Goal: Information Seeking & Learning: Compare options

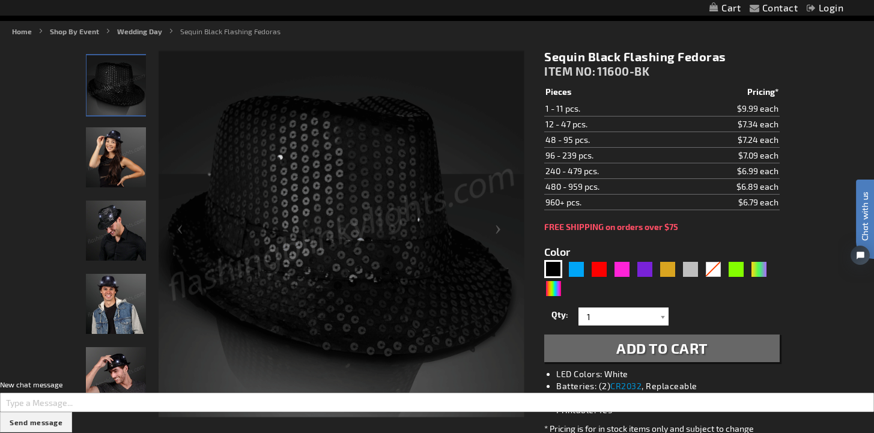
scroll to position [139, 0]
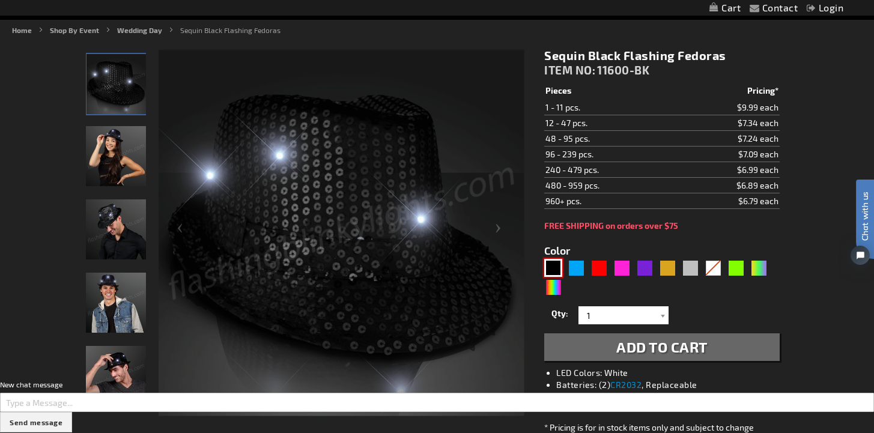
click at [122, 222] on img at bounding box center [116, 229] width 60 height 60
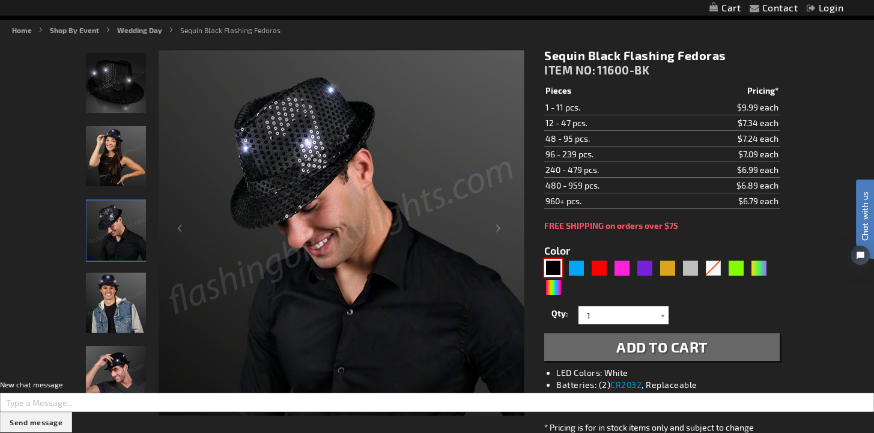
click at [129, 82] on img at bounding box center [116, 83] width 60 height 60
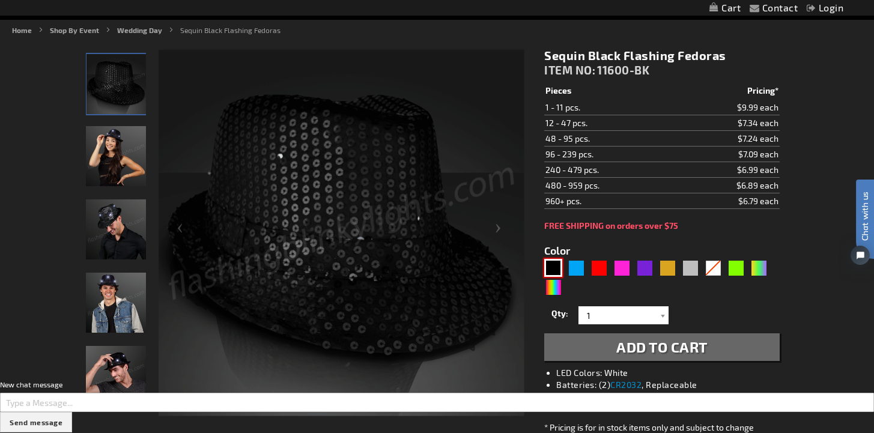
click at [112, 406] on div "Next" at bounding box center [116, 411] width 18 height 26
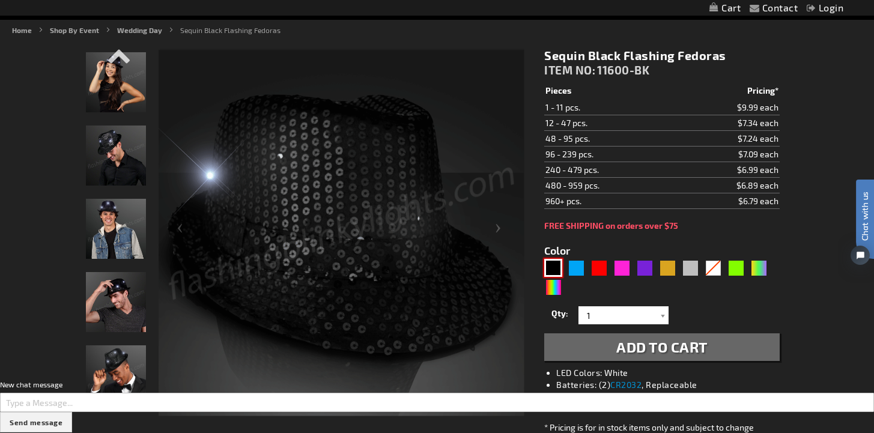
click at [112, 406] on div at bounding box center [116, 380] width 60 height 73
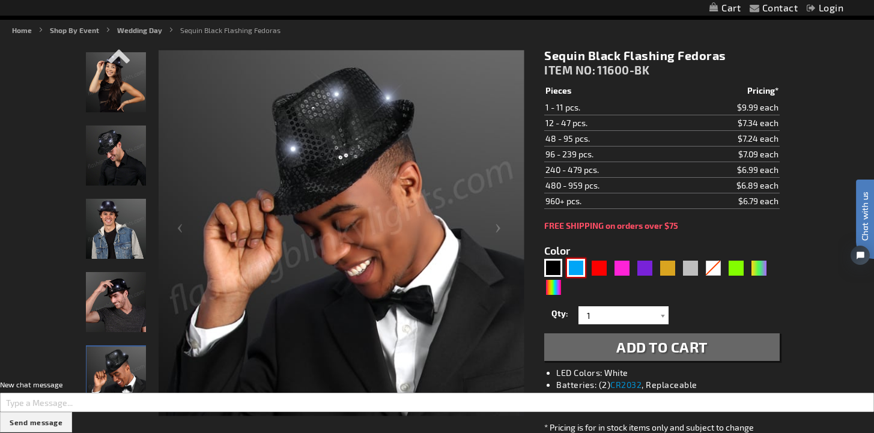
click at [582, 272] on div "Blue" at bounding box center [576, 268] width 18 height 18
type input "5629"
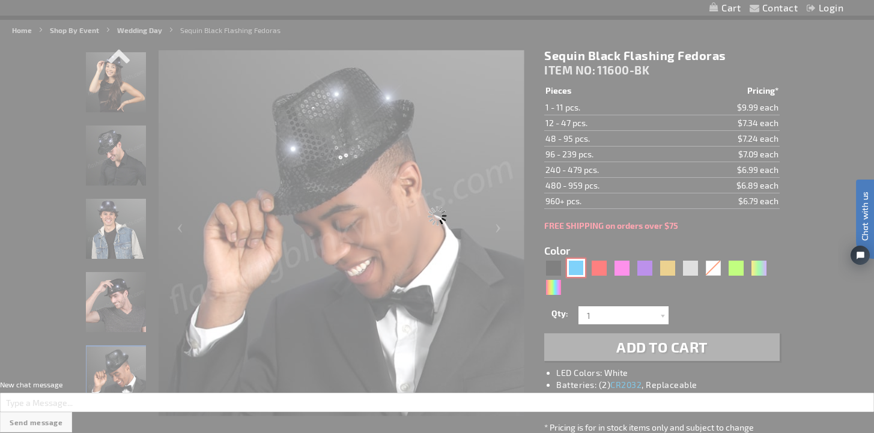
type input "11600-BL"
type input "Customize - Sequin Blue Fedora Hats with Blinking LEDs - ITEM NO: 11600-BL"
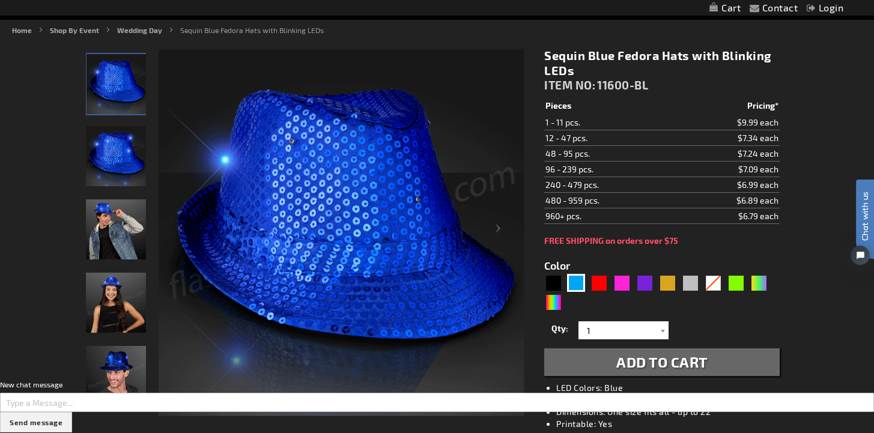
click at [723, 284] on div "5629" at bounding box center [661, 293] width 235 height 38
click at [548, 307] on div "Multicolor" at bounding box center [553, 302] width 18 height 18
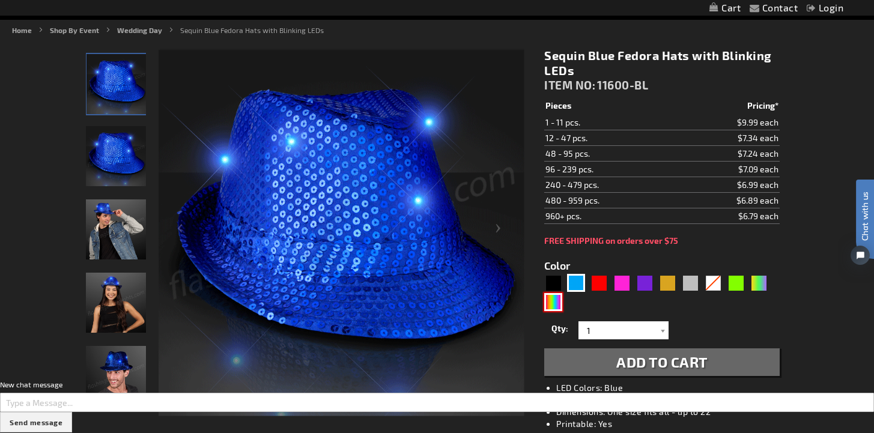
type input "5659"
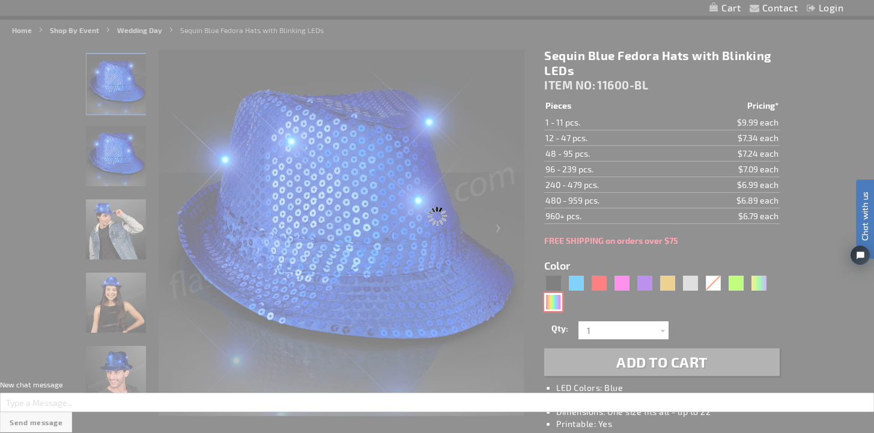
type input "11600-MLT"
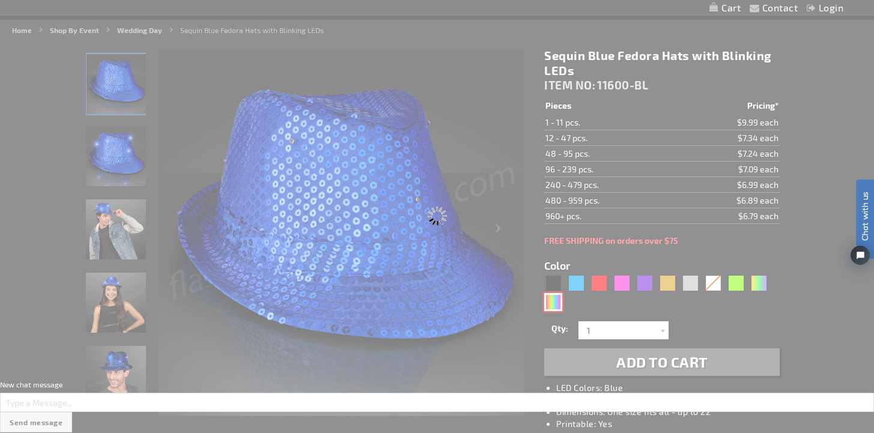
type input "Customize - Sequin Rainbow Flashing Fedoras - ITEM NO: 11600-MLT"
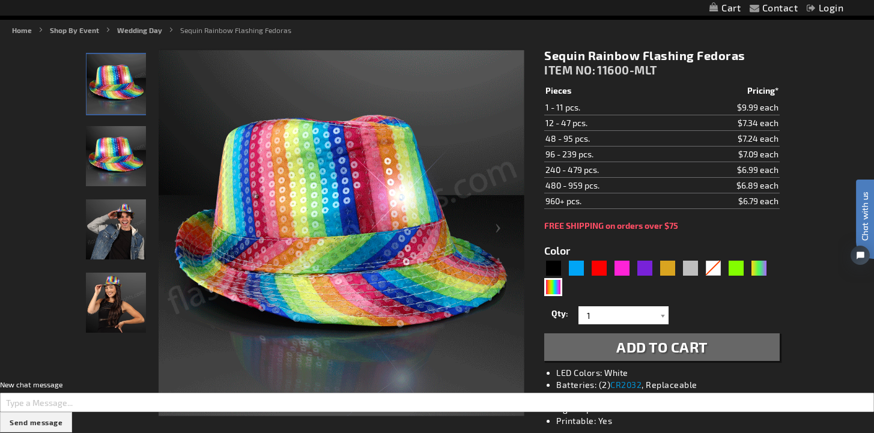
click at [562, 269] on div "5659" at bounding box center [661, 278] width 235 height 38
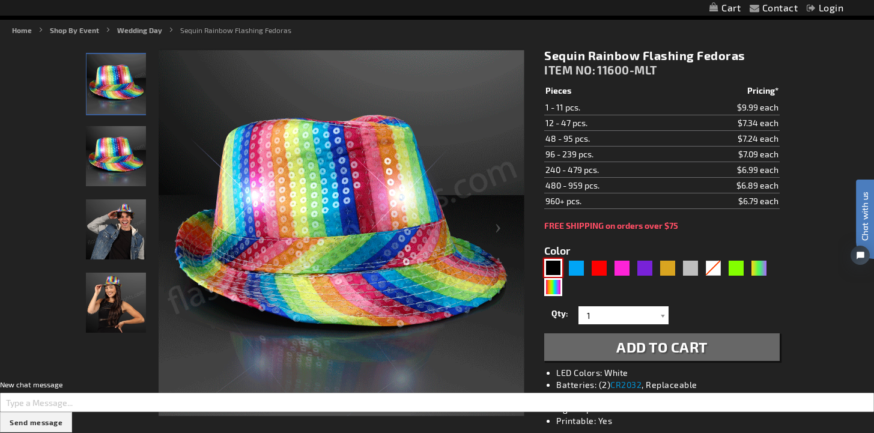
click at [555, 267] on div "Black" at bounding box center [553, 268] width 18 height 18
type input "5631"
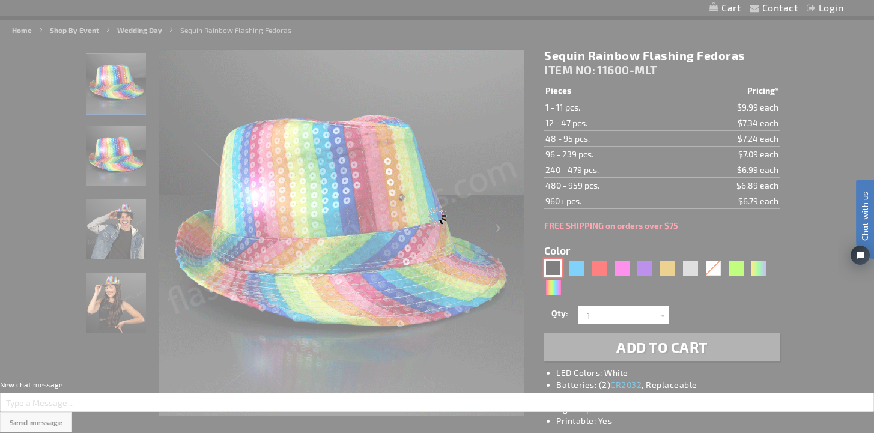
type input "11600-BK"
type input "Customize - Sequin Black Flashing Fedoras - ITEM NO: 11600-BK"
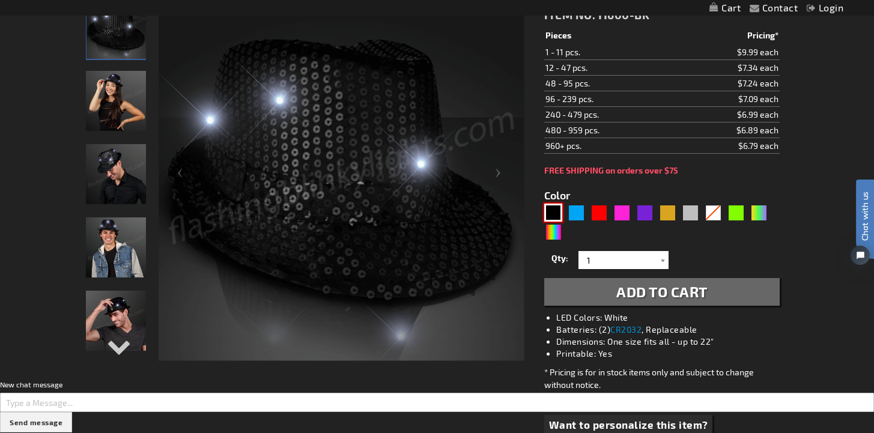
scroll to position [204, 0]
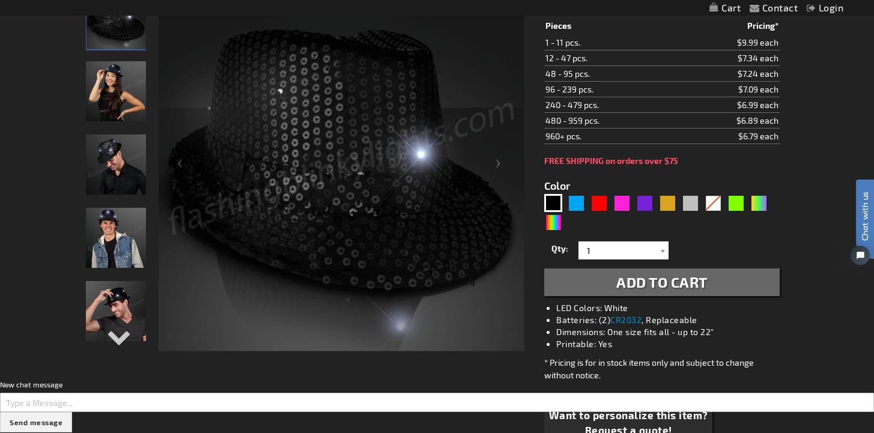
click at [659, 336] on li "Dimensions: One size fits all - up to 22"" at bounding box center [673, 332] width 235 height 12
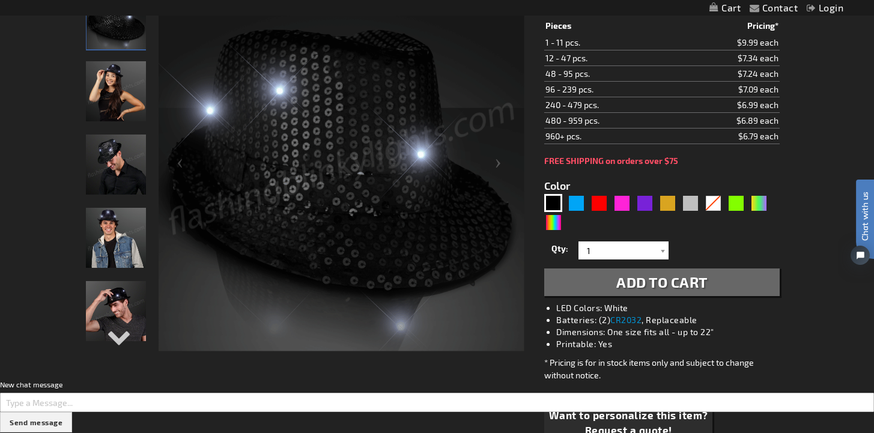
click at [670, 336] on li "Dimensions: One size fits all - up to 22"" at bounding box center [673, 332] width 235 height 12
click at [683, 334] on li "Dimensions: One size fits all - up to 22"" at bounding box center [673, 332] width 235 height 12
drag, startPoint x: 682, startPoint y: 334, endPoint x: 718, endPoint y: 336, distance: 36.1
click at [718, 336] on li "Dimensions: One size fits all - up to 22"" at bounding box center [673, 332] width 235 height 12
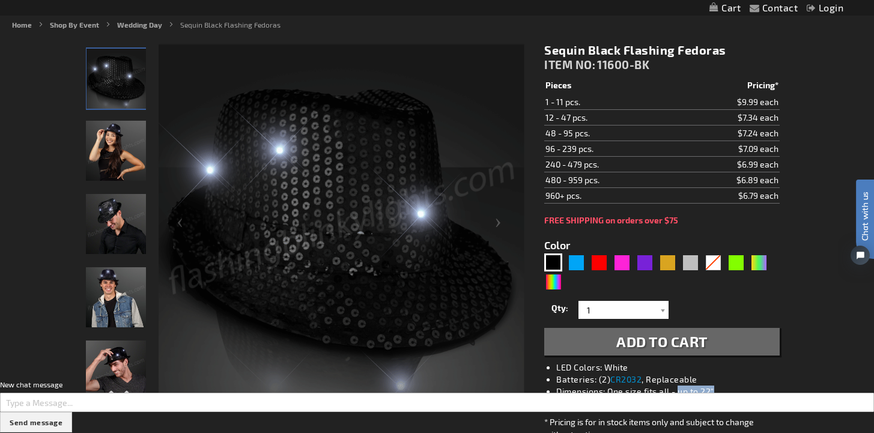
scroll to position [142, 0]
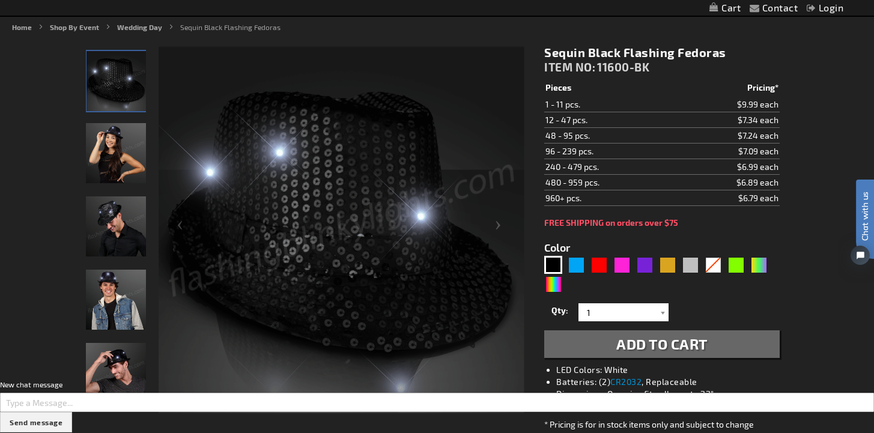
click at [572, 106] on td "1 - 11 pcs." at bounding box center [610, 105] width 132 height 16
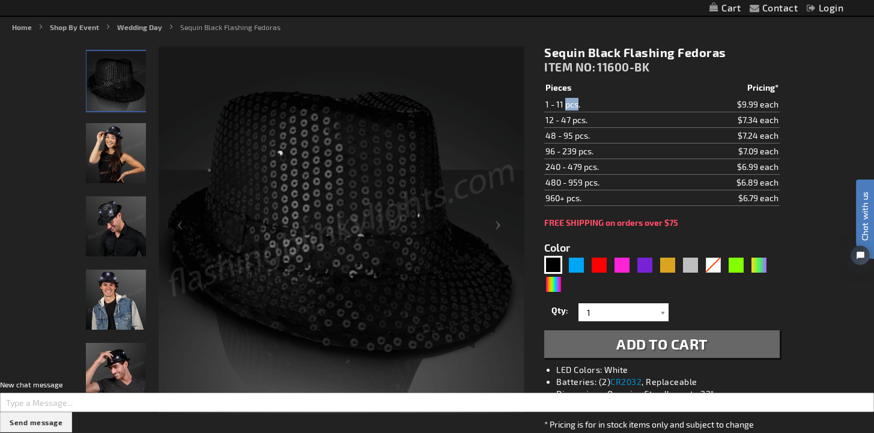
click at [572, 106] on td "1 - 11 pcs." at bounding box center [610, 105] width 132 height 16
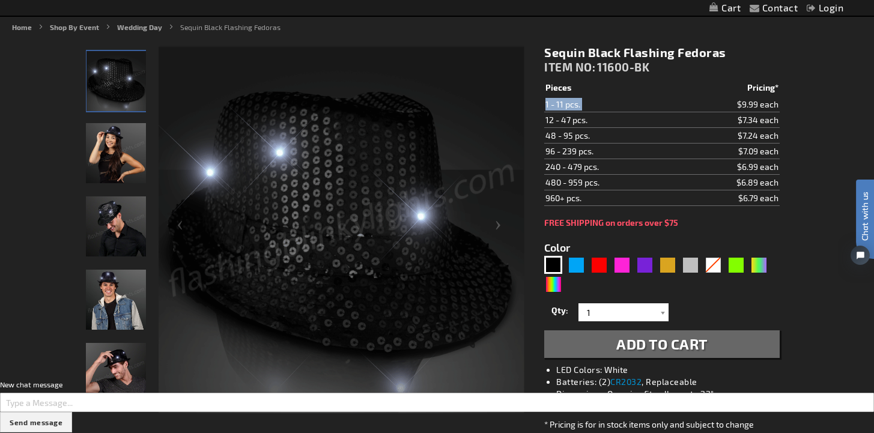
click at [572, 106] on td "1 - 11 pcs." at bounding box center [610, 105] width 132 height 16
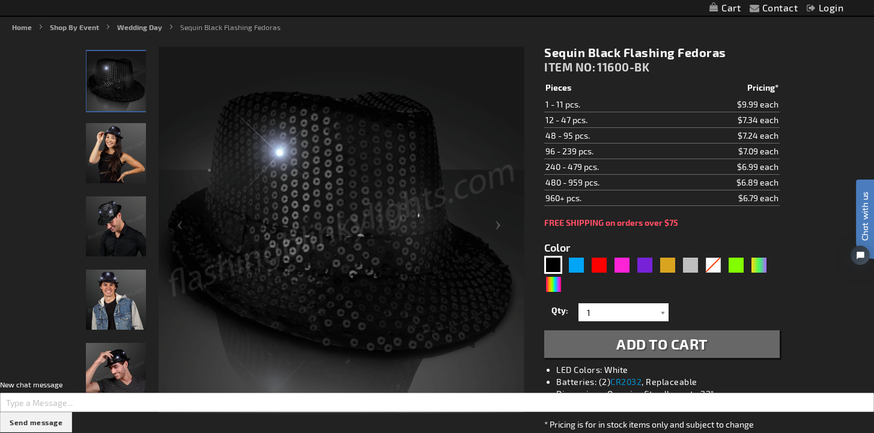
click at [567, 115] on td "12 - 47 pcs." at bounding box center [610, 120] width 132 height 16
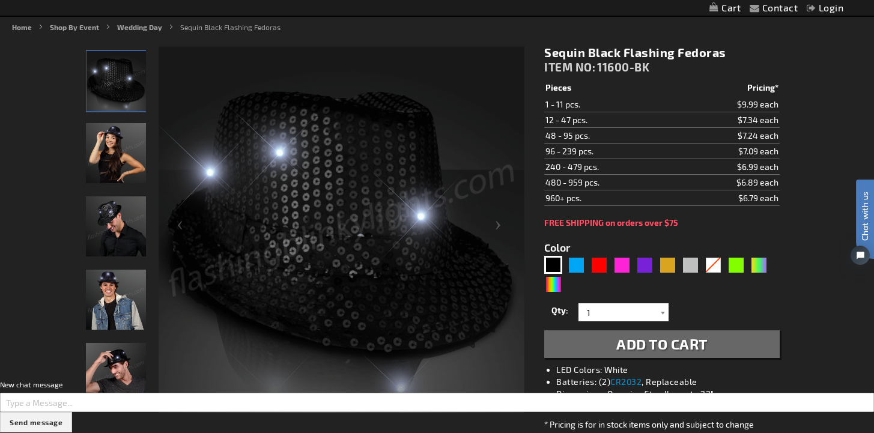
click at [552, 120] on td "12 - 47 pcs." at bounding box center [610, 120] width 132 height 16
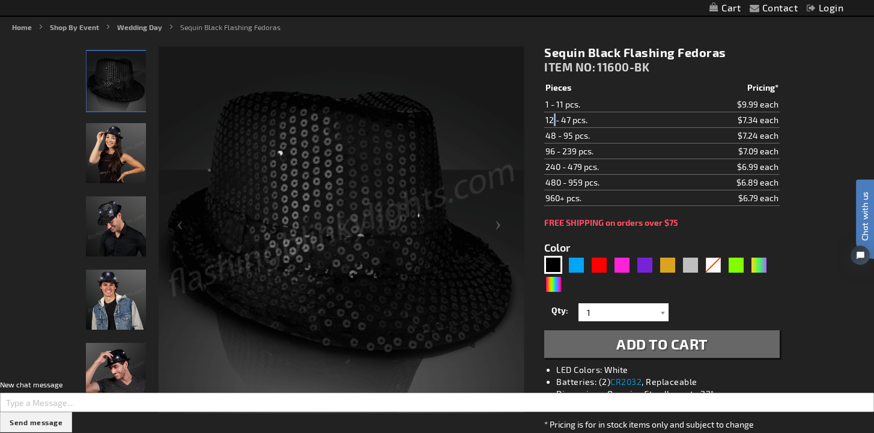
click at [552, 120] on td "12 - 47 pcs." at bounding box center [610, 120] width 132 height 16
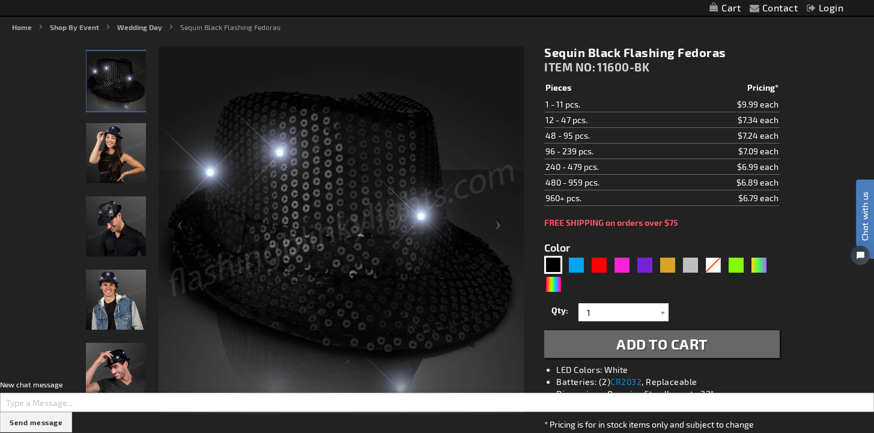
click at [746, 119] on td "$7.34 each" at bounding box center [727, 120] width 103 height 16
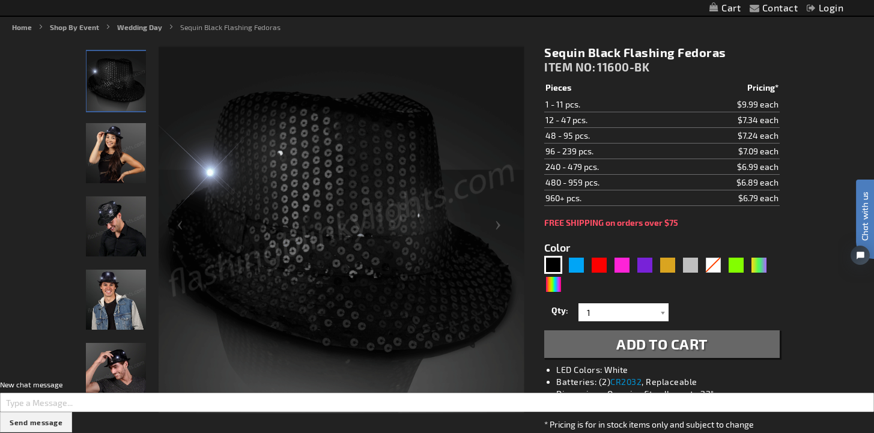
click at [760, 104] on td "$9.99 each" at bounding box center [727, 105] width 103 height 16
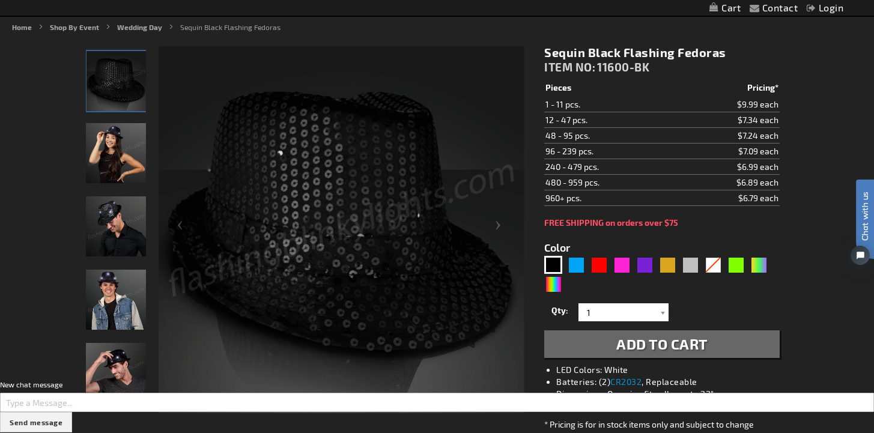
drag, startPoint x: 760, startPoint y: 104, endPoint x: 752, endPoint y: 103, distance: 7.9
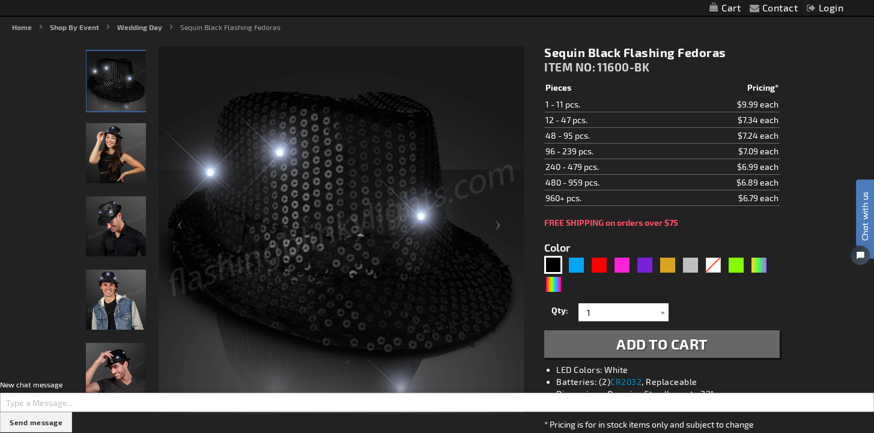
click at [760, 104] on td "$9.99 each" at bounding box center [727, 105] width 103 height 16
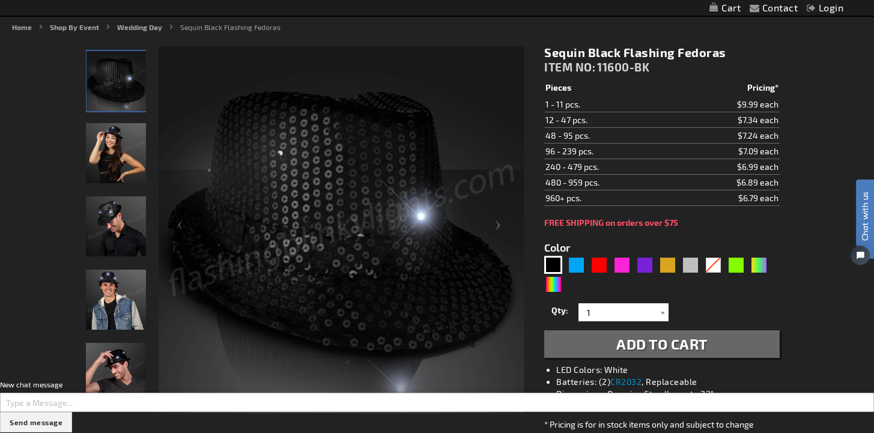
click at [563, 102] on td "1 - 11 pcs." at bounding box center [610, 105] width 132 height 16
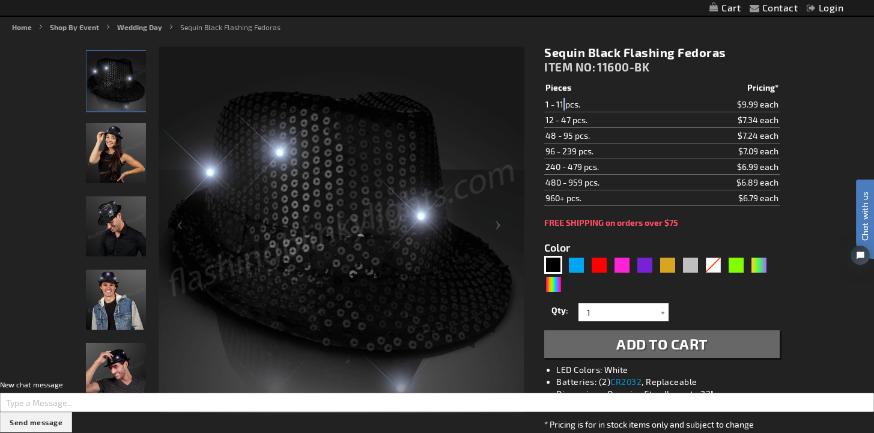
drag, startPoint x: 563, startPoint y: 102, endPoint x: 592, endPoint y: 112, distance: 30.4
click at [563, 102] on td "1 - 11 pcs." at bounding box center [610, 105] width 132 height 16
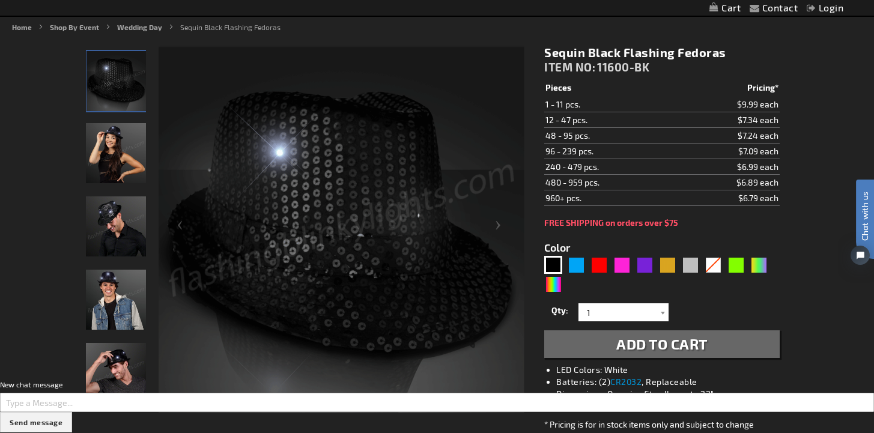
click at [751, 102] on td "$9.99 each" at bounding box center [727, 105] width 103 height 16
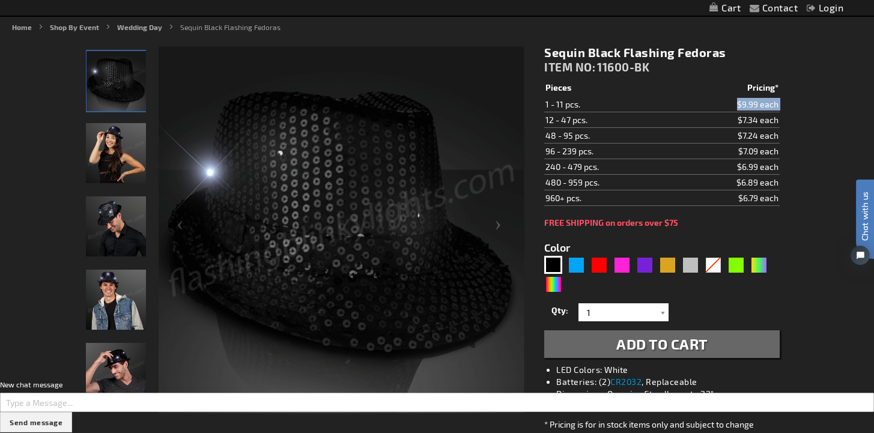
click at [751, 102] on td "$9.99 each" at bounding box center [727, 105] width 103 height 16
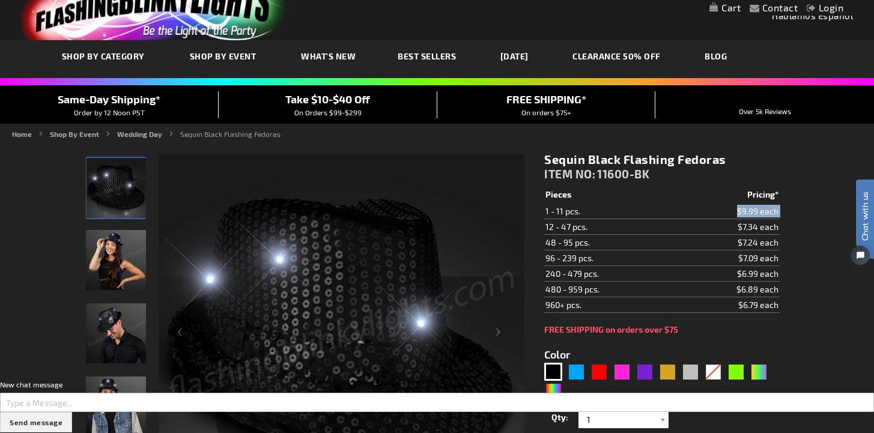
scroll to position [84, 0]
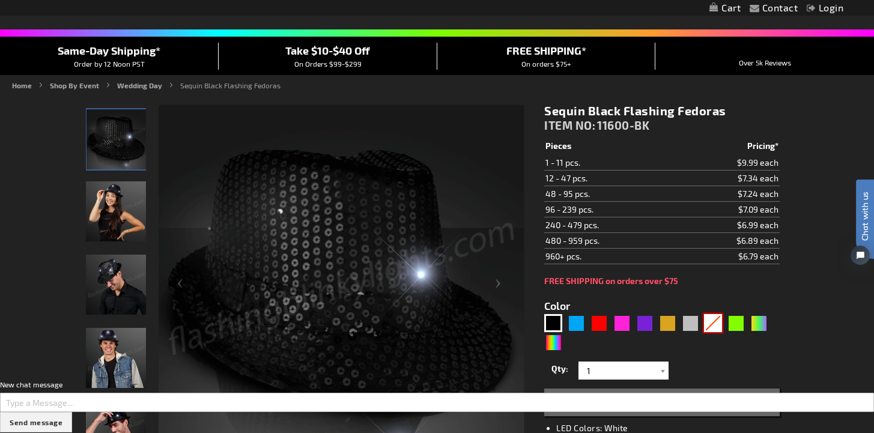
click at [707, 325] on div "White" at bounding box center [713, 323] width 18 height 18
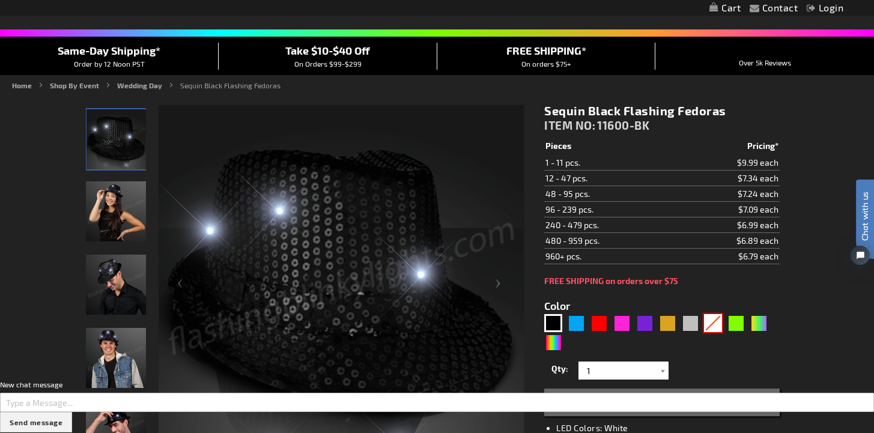
type input "5646"
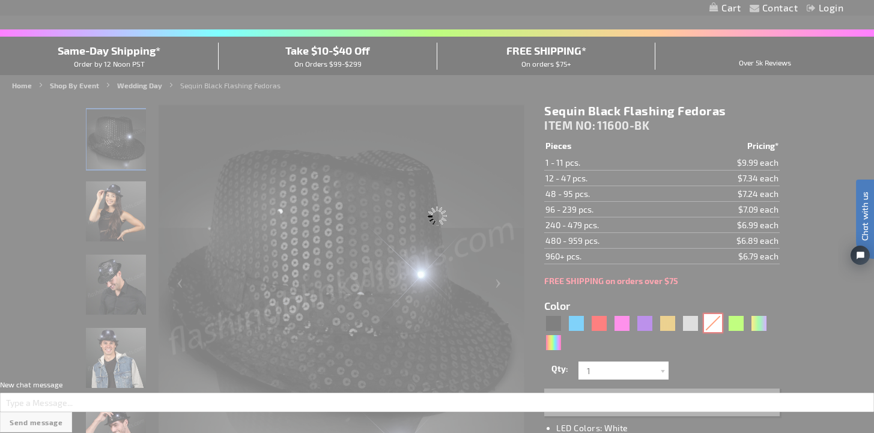
type input "11600-WT"
type input "Customize - Sequin White Flashing Fedoras - ITEM NO: 11600-WT"
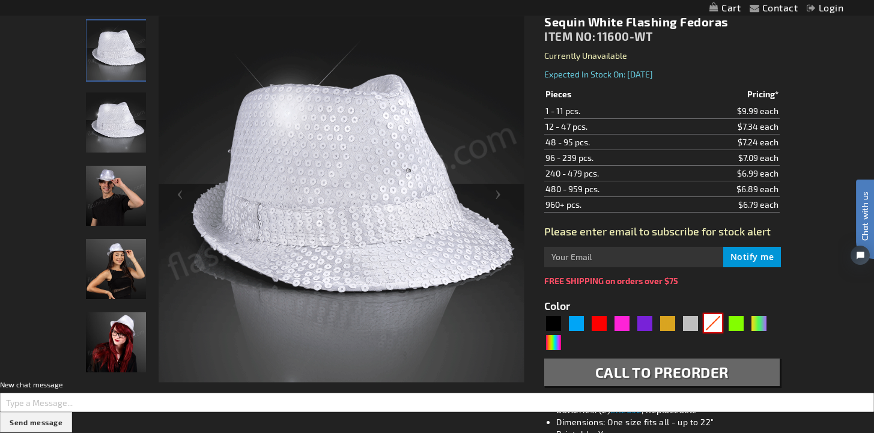
scroll to position [231, 0]
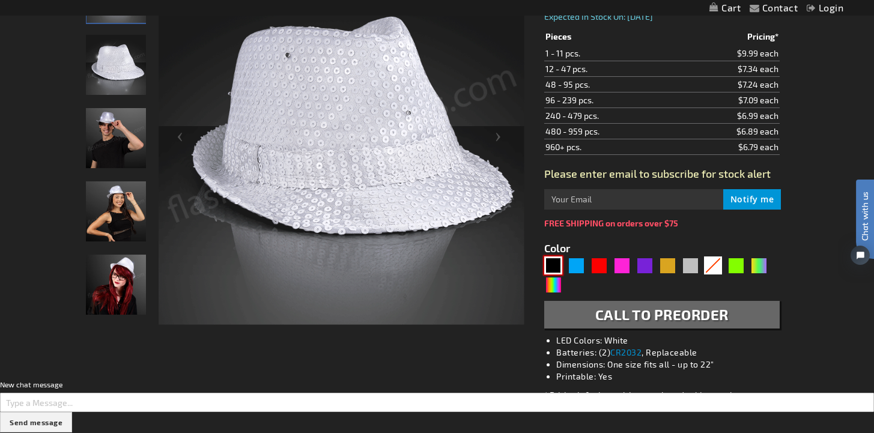
click at [549, 270] on div "Black" at bounding box center [553, 265] width 18 height 18
type input "5631"
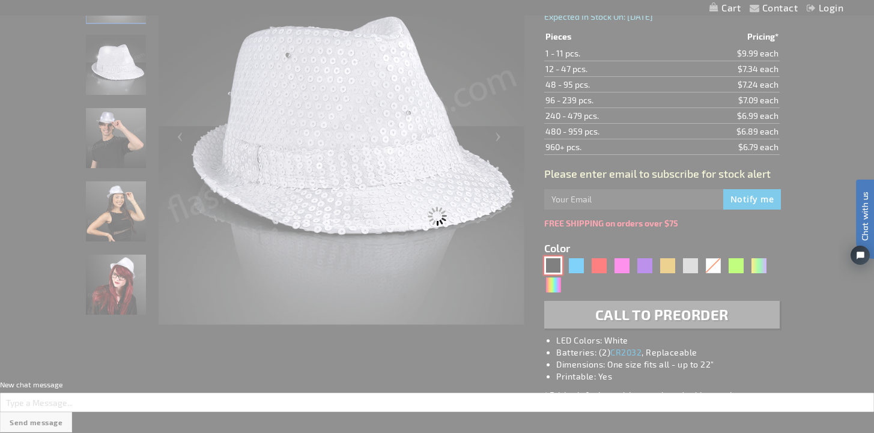
type input "11600-BK"
type input "Customize - Sequin Black Flashing Fedoras - ITEM NO: 11600-BK"
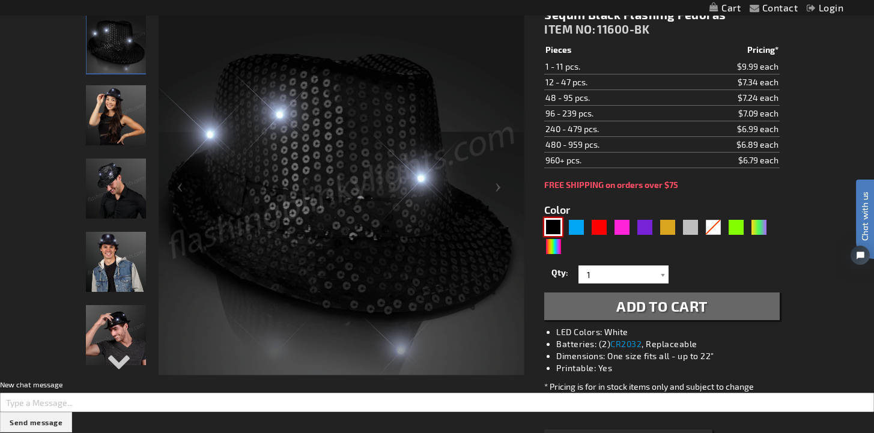
scroll to position [173, 0]
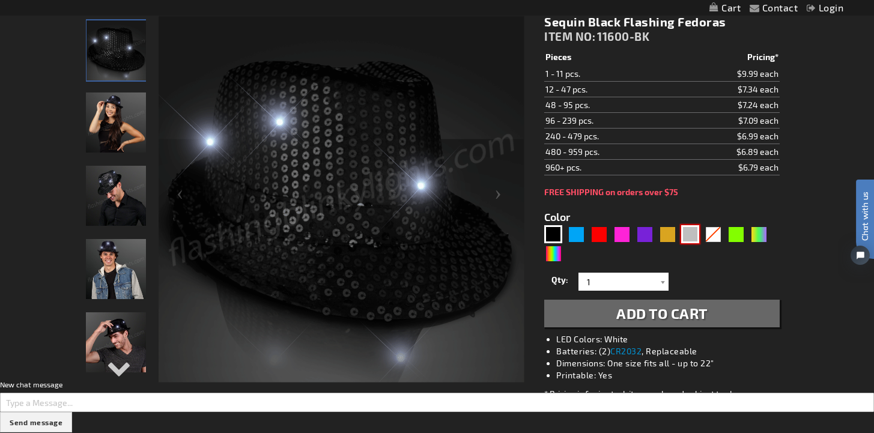
click at [692, 235] on div "Silver" at bounding box center [690, 234] width 18 height 18
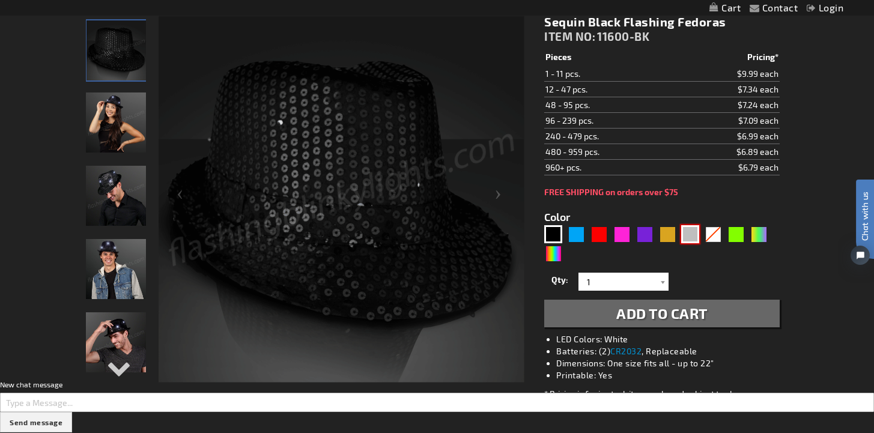
type input "5644"
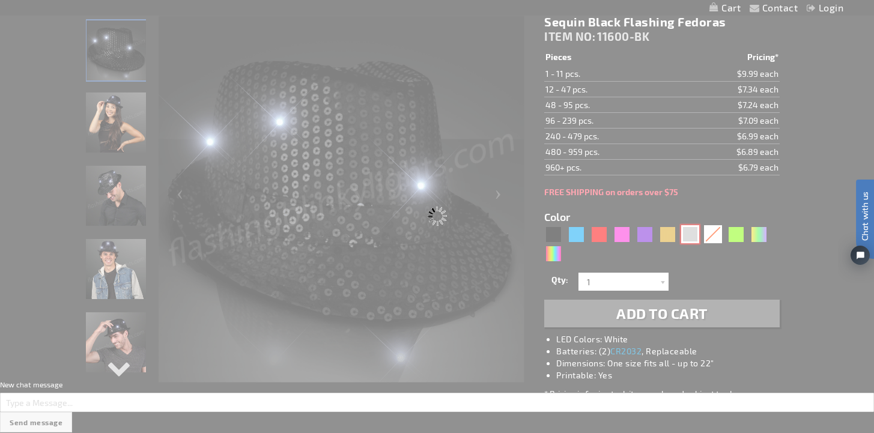
type input "11600-SL"
type input "Customize - Shiny Silver Fedora Hats with Flashing Lights - ITEM NO: 11600-SL"
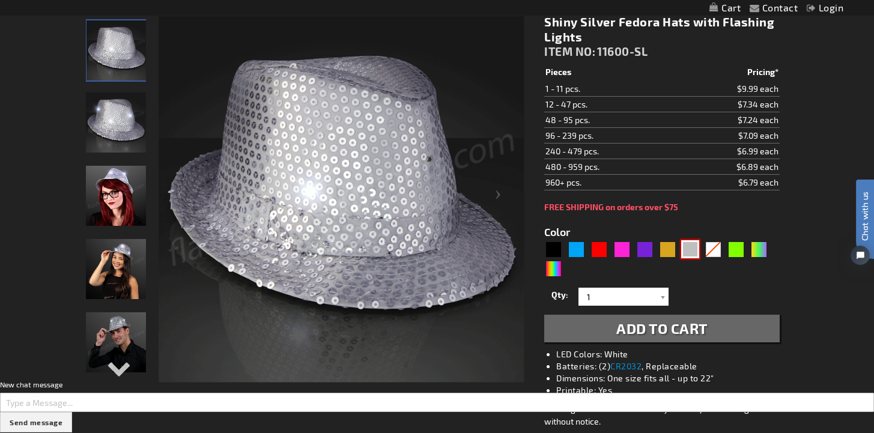
click at [130, 273] on img at bounding box center [116, 269] width 60 height 60
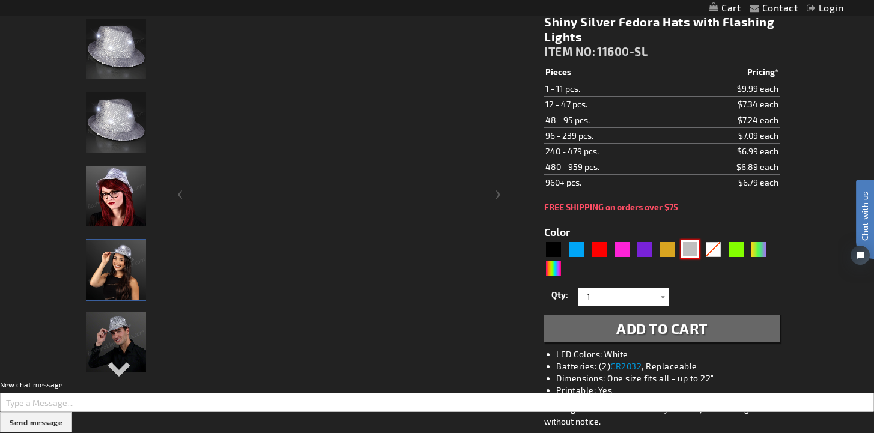
click at [131, 324] on img at bounding box center [116, 342] width 60 height 60
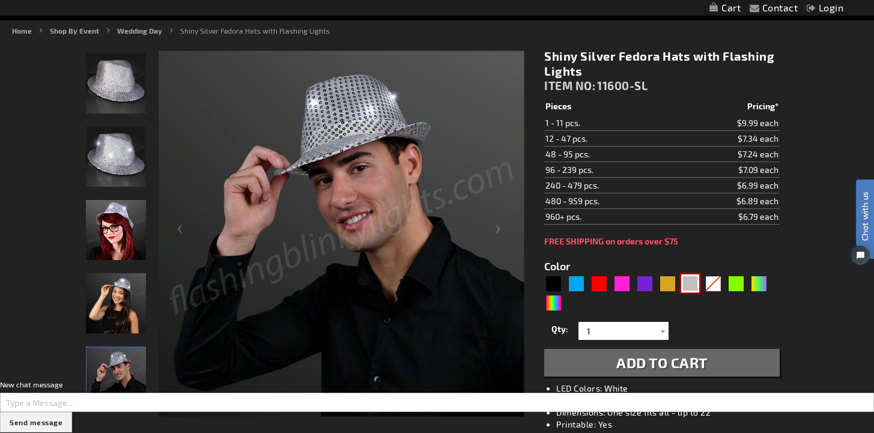
scroll to position [141, 0]
